Goal: Task Accomplishment & Management: Use online tool/utility

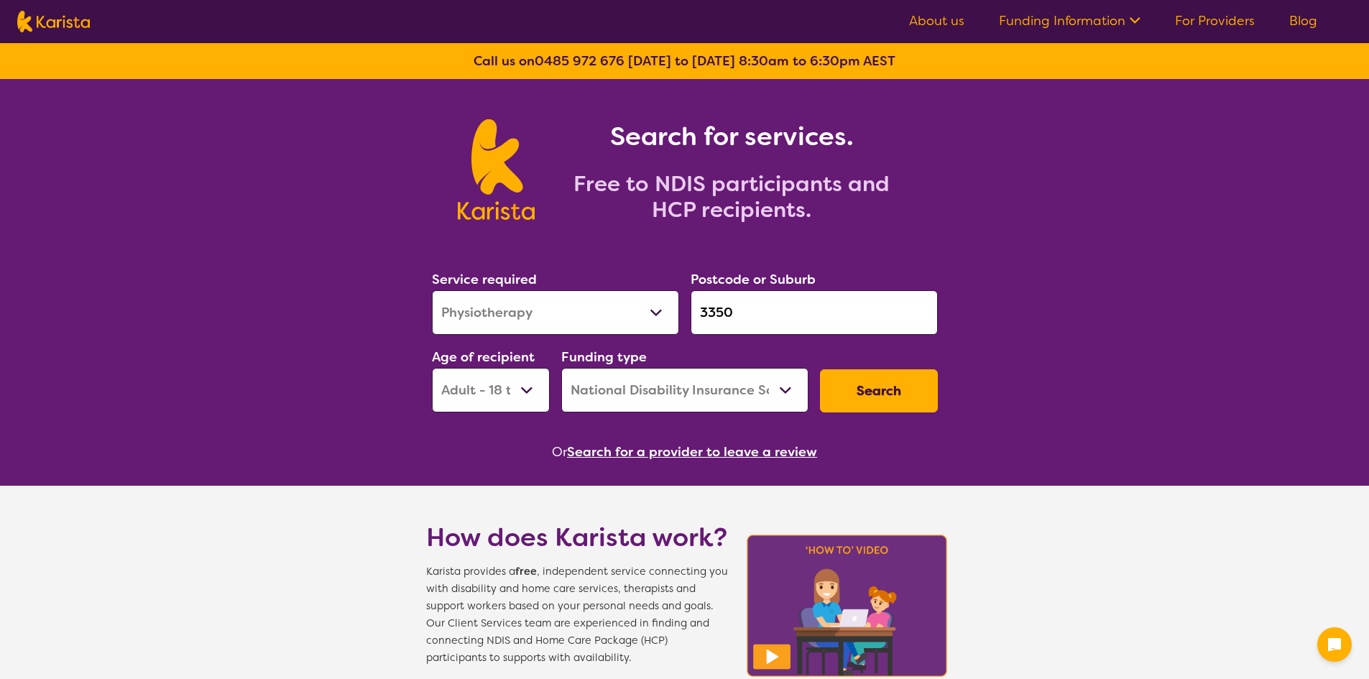
select select "Physiotherapy"
select select "AD"
select select "NDIS"
drag, startPoint x: 759, startPoint y: 313, endPoint x: 598, endPoint y: 309, distance: 161.0
click at [598, 309] on div "Service required Allied Health Assistant Assessment ([MEDICAL_DATA] or [MEDICAL…" at bounding box center [684, 340] width 517 height 155
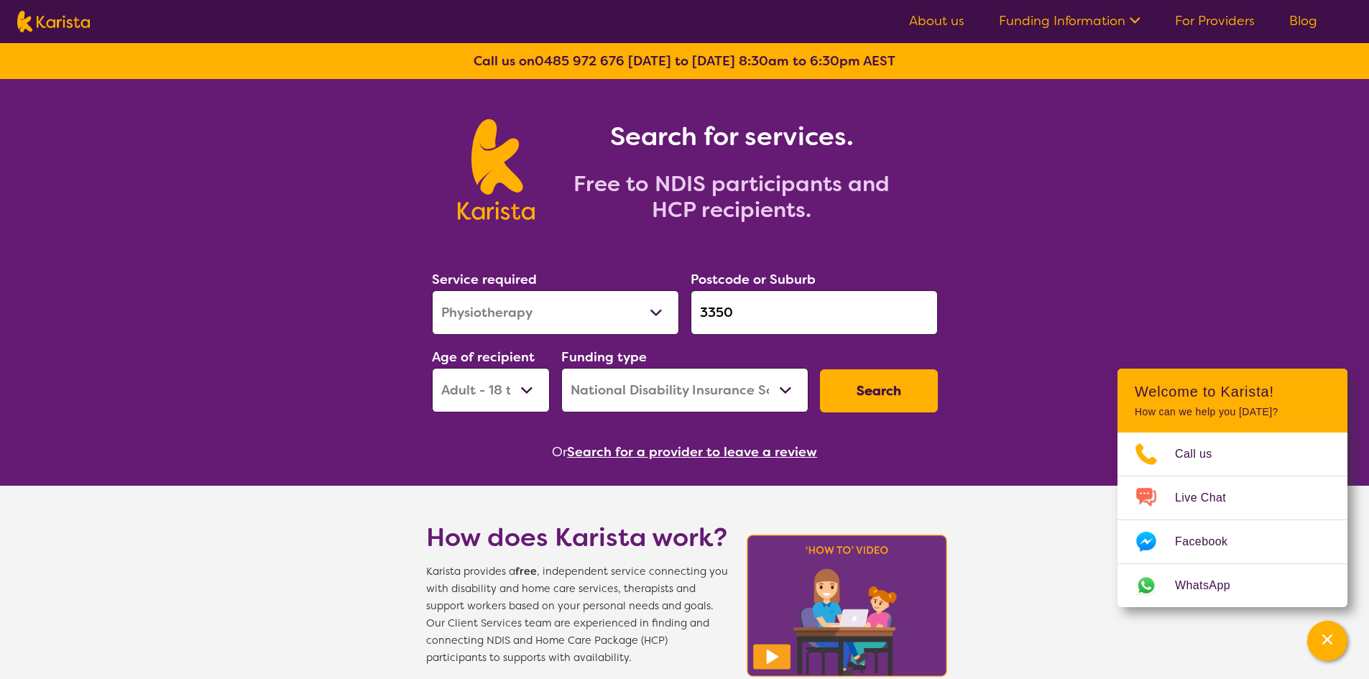
click at [589, 323] on select "Allied Health Assistant Assessment ([MEDICAL_DATA] or [MEDICAL_DATA]) Behaviour…" at bounding box center [555, 312] width 247 height 45
select select "[MEDICAL_DATA]"
click at [432, 290] on select "Allied Health Assistant Assessment ([MEDICAL_DATA] or [MEDICAL_DATA]) Behaviour…" at bounding box center [555, 312] width 247 height 45
click at [700, 376] on select "Home Care Package (HCP) National Disability Insurance Scheme (NDIS) I don't know" at bounding box center [684, 390] width 247 height 45
select select "HCP"
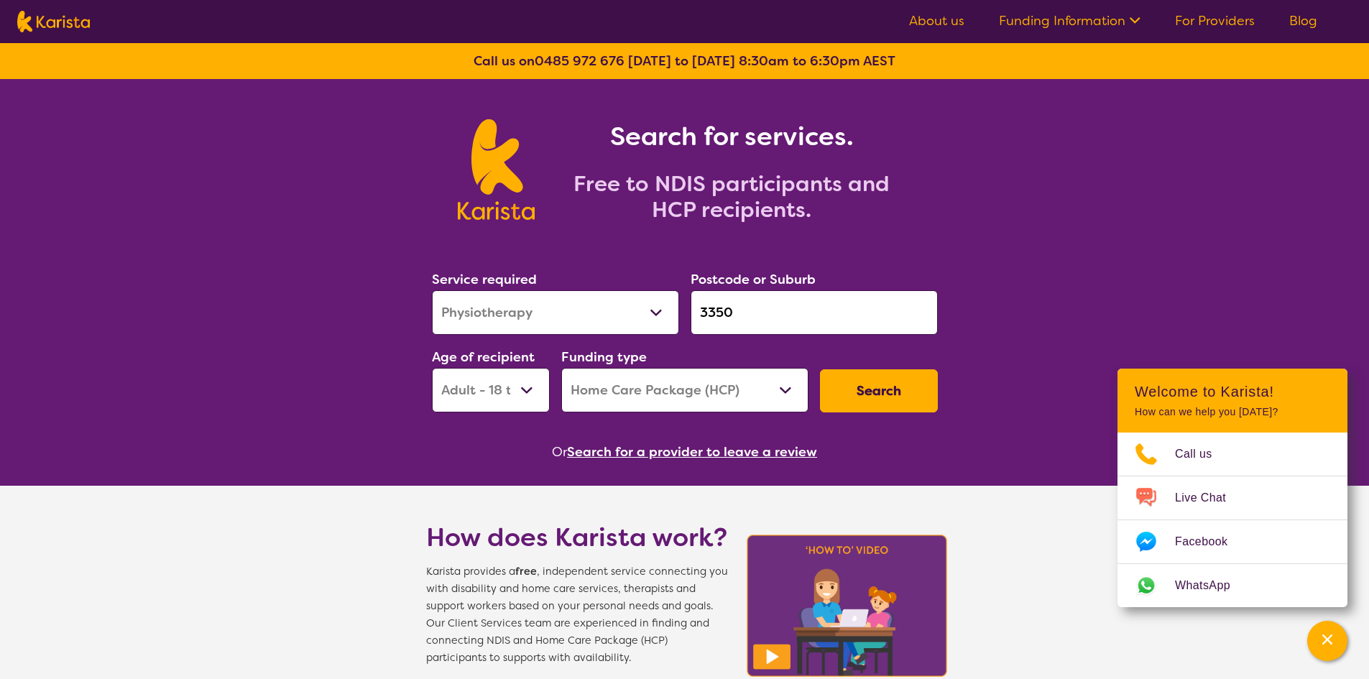
click at [561, 368] on select "Home Care Package (HCP) National Disability Insurance Scheme (NDIS) I don't know" at bounding box center [684, 390] width 247 height 45
click at [754, 315] on input "3350" at bounding box center [813, 312] width 247 height 45
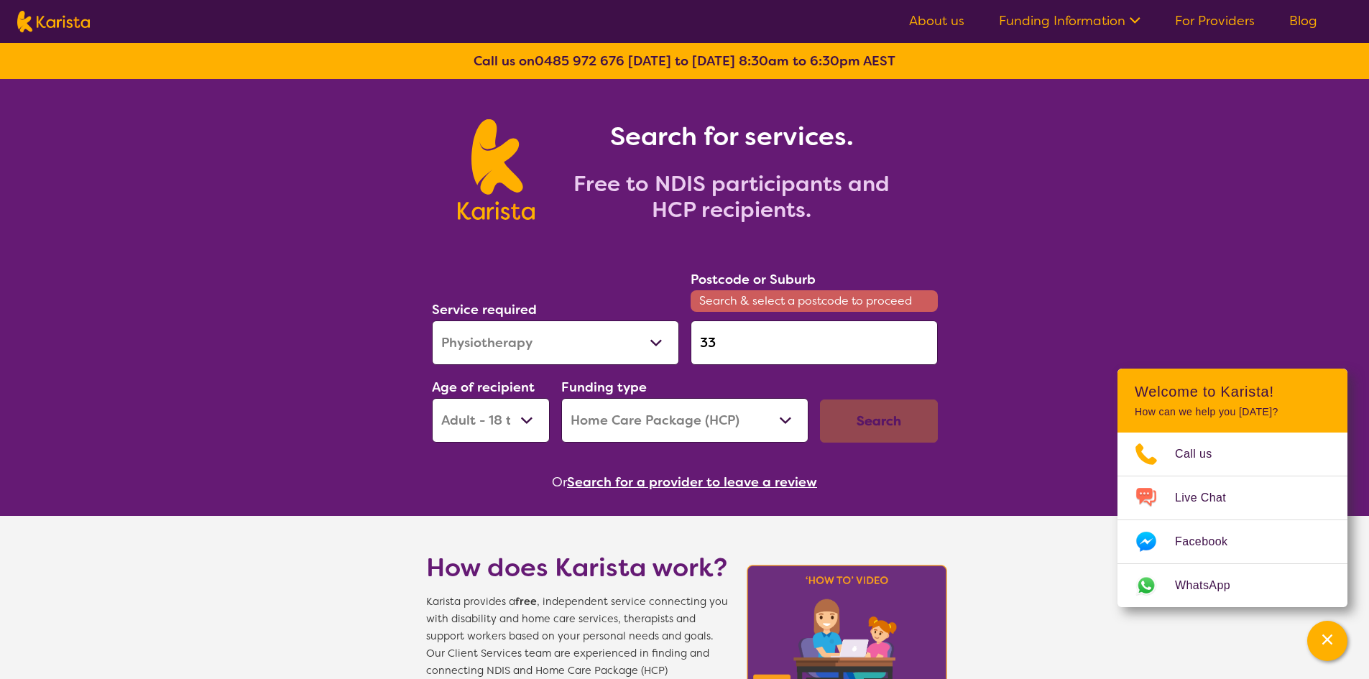
type input "3"
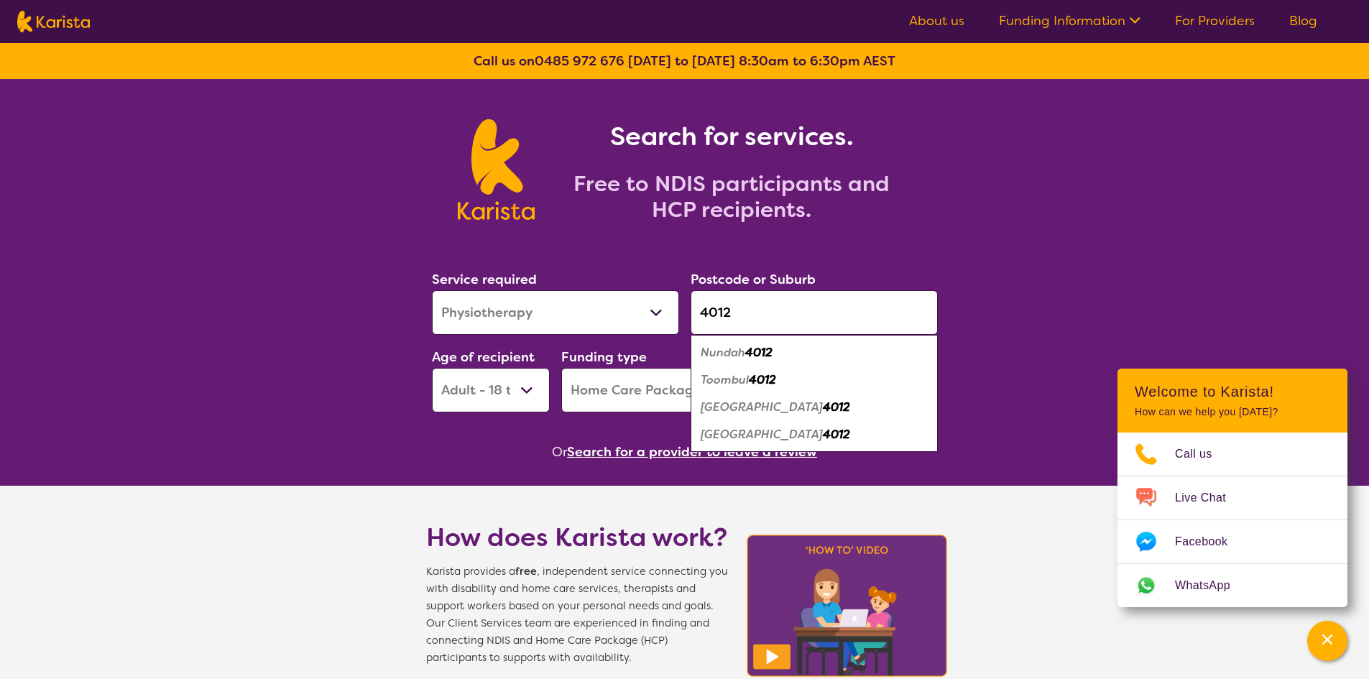
type input "4012"
click at [776, 343] on div "Nundah 4012" at bounding box center [814, 352] width 233 height 27
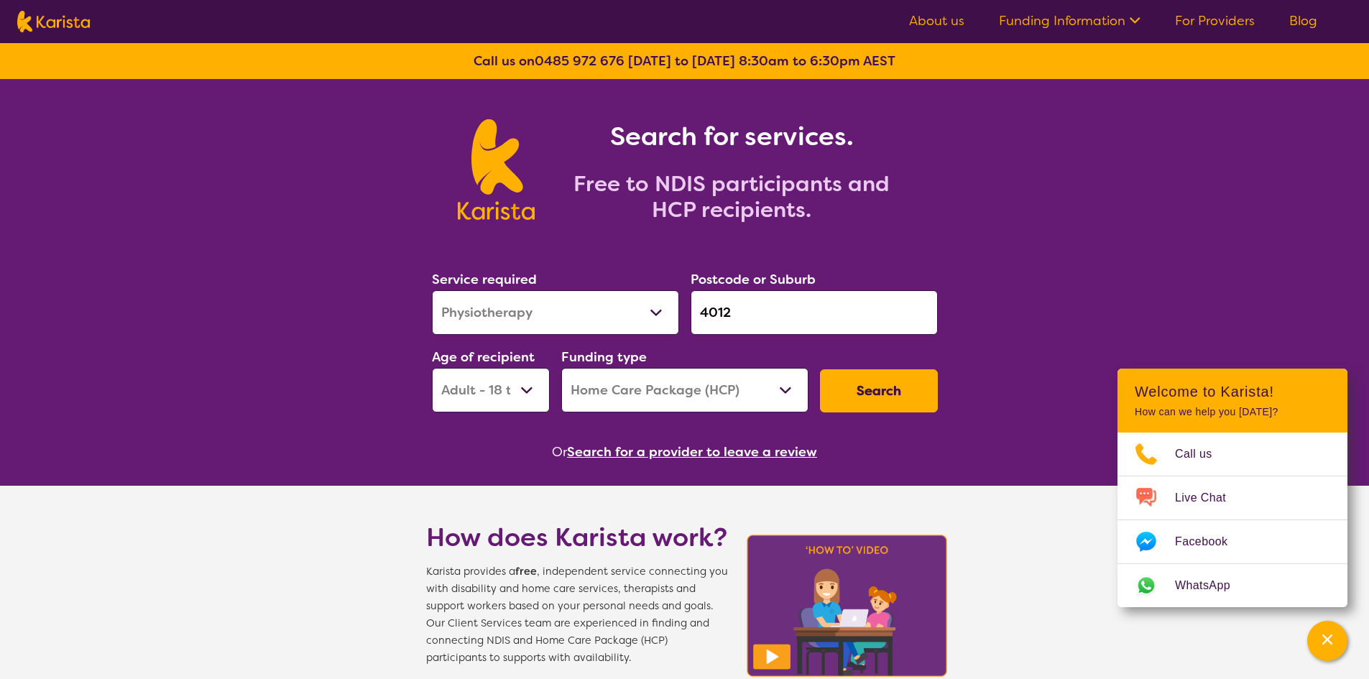
click at [505, 401] on select "Early Childhood - 0 to 9 Child - 10 to 11 Adolescent - 12 to 17 Adult - 18 to 6…" at bounding box center [491, 390] width 118 height 45
select select "AG"
click at [432, 368] on select "Early Childhood - 0 to 9 Child - 10 to 11 Adolescent - 12 to 17 Adult - 18 to 6…" at bounding box center [491, 390] width 118 height 45
click at [883, 397] on button "Search" at bounding box center [879, 390] width 118 height 43
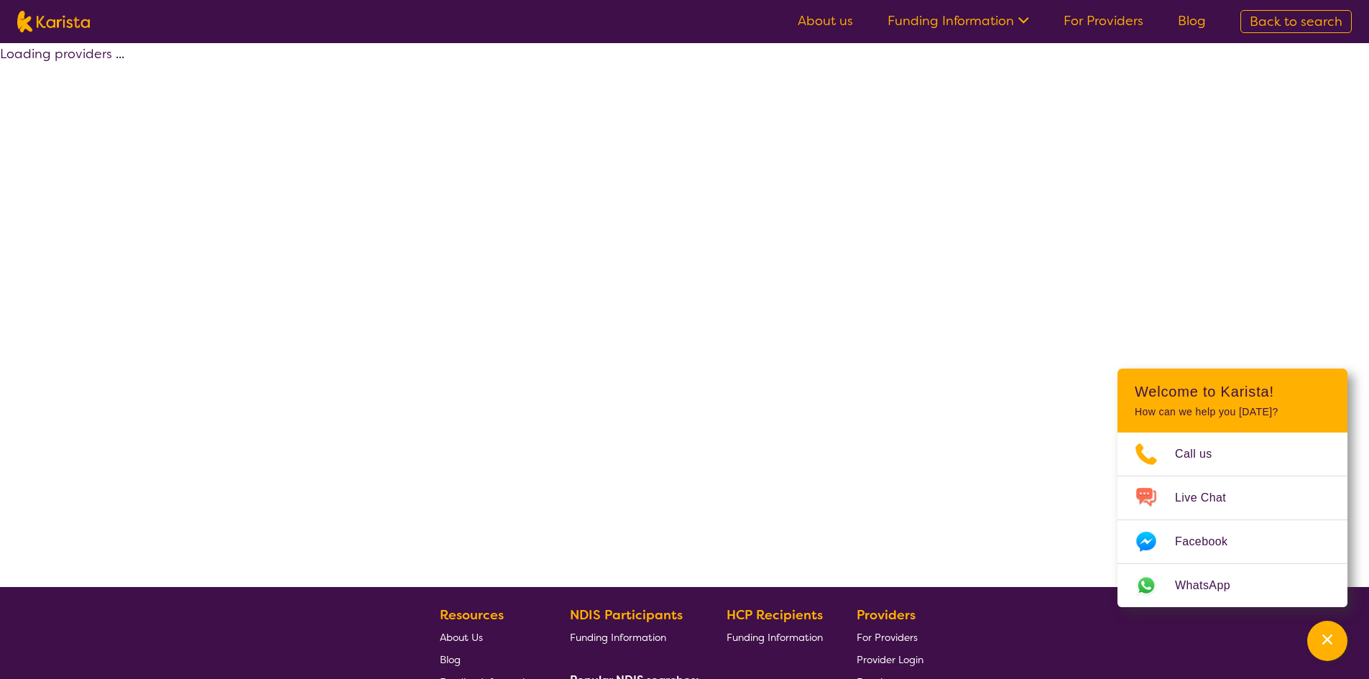
select select "HCP"
select select "[MEDICAL_DATA]"
select select "AG"
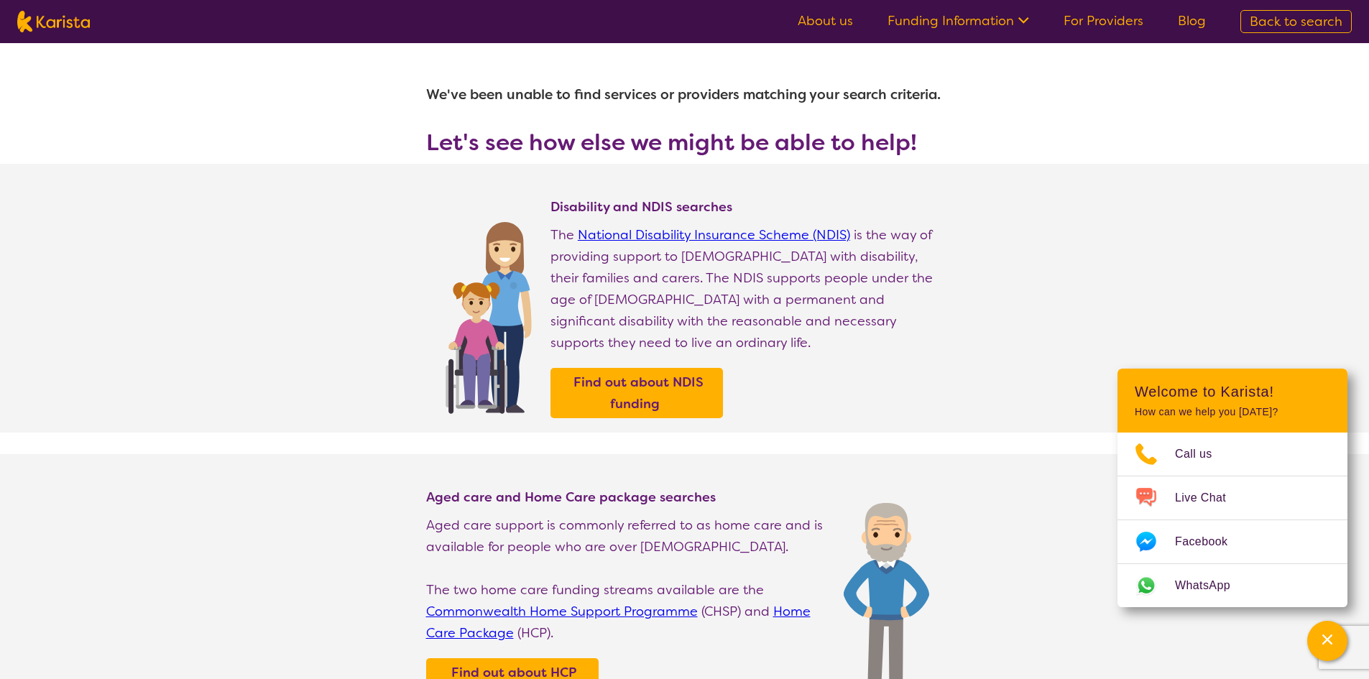
select select "[MEDICAL_DATA]"
select select "AG"
select select "HCP"
